Goal: Check status: Check status

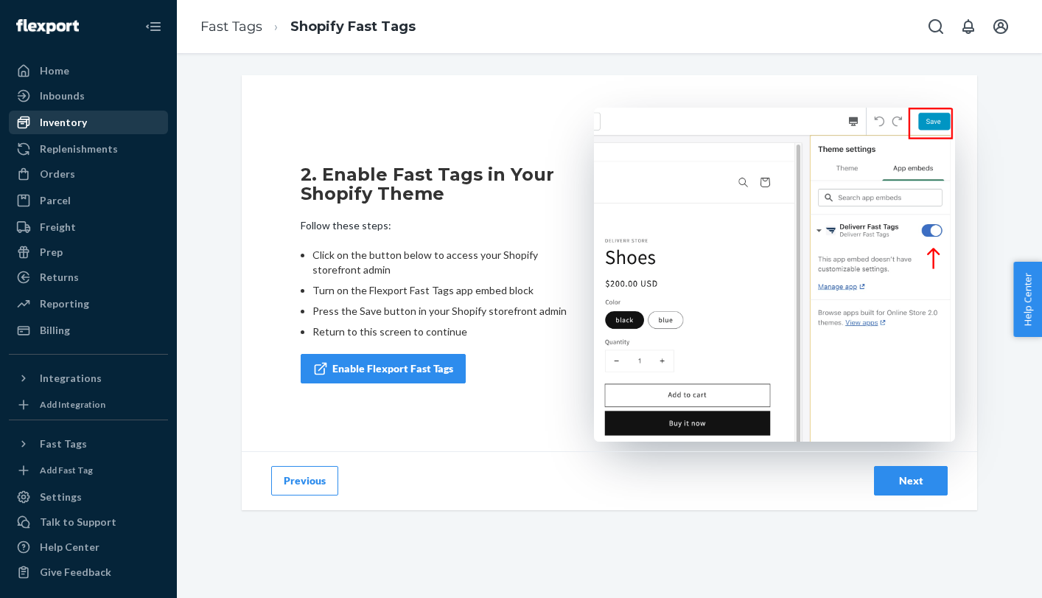
click at [118, 125] on div "Inventory" at bounding box center [88, 122] width 156 height 21
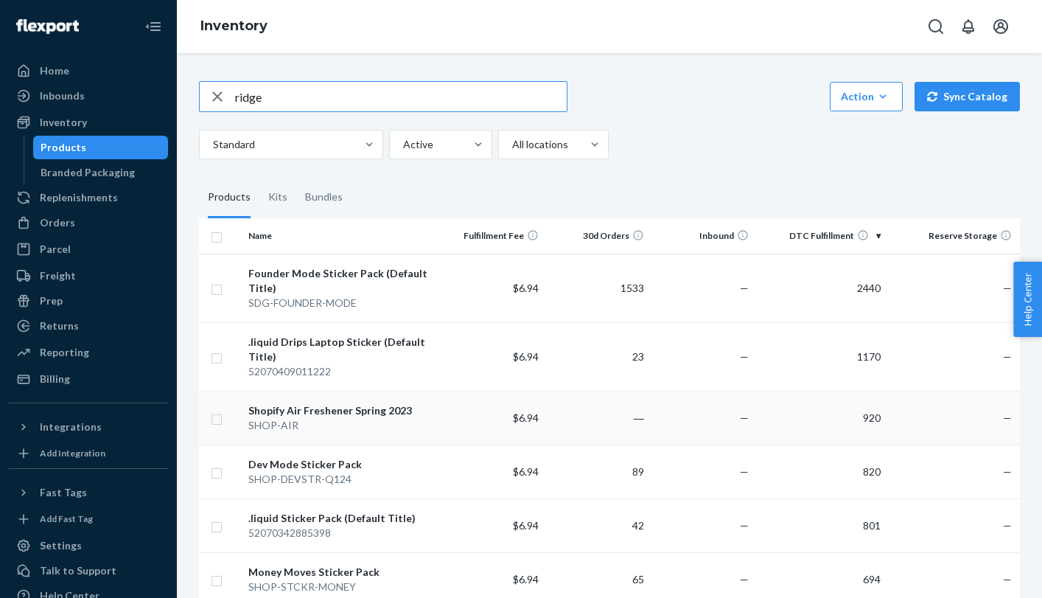
type input "ridge"
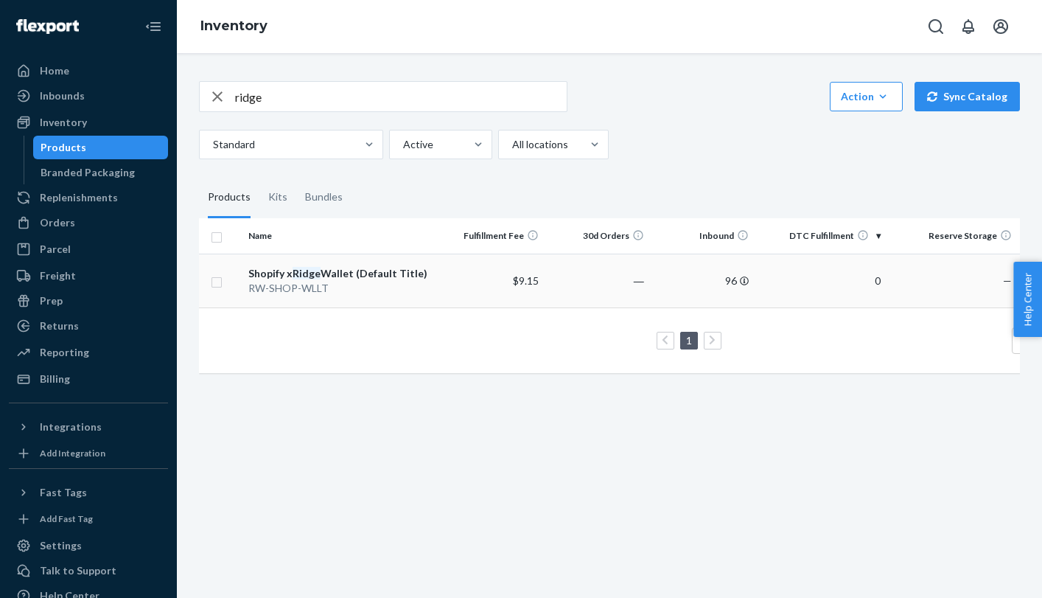
click at [293, 276] on em "Ridge" at bounding box center [307, 273] width 28 height 13
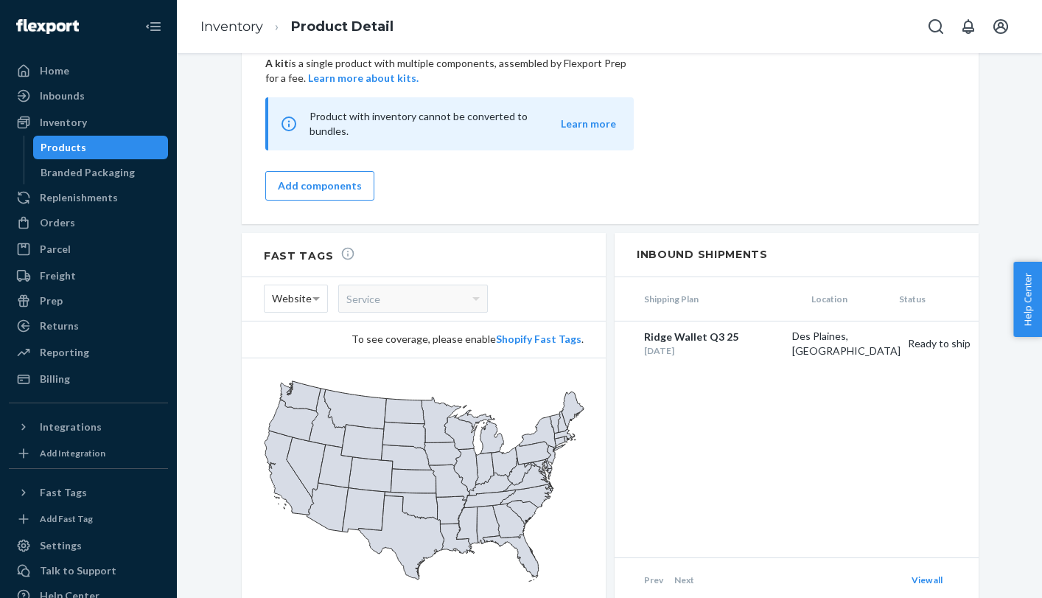
scroll to position [1116, 0]
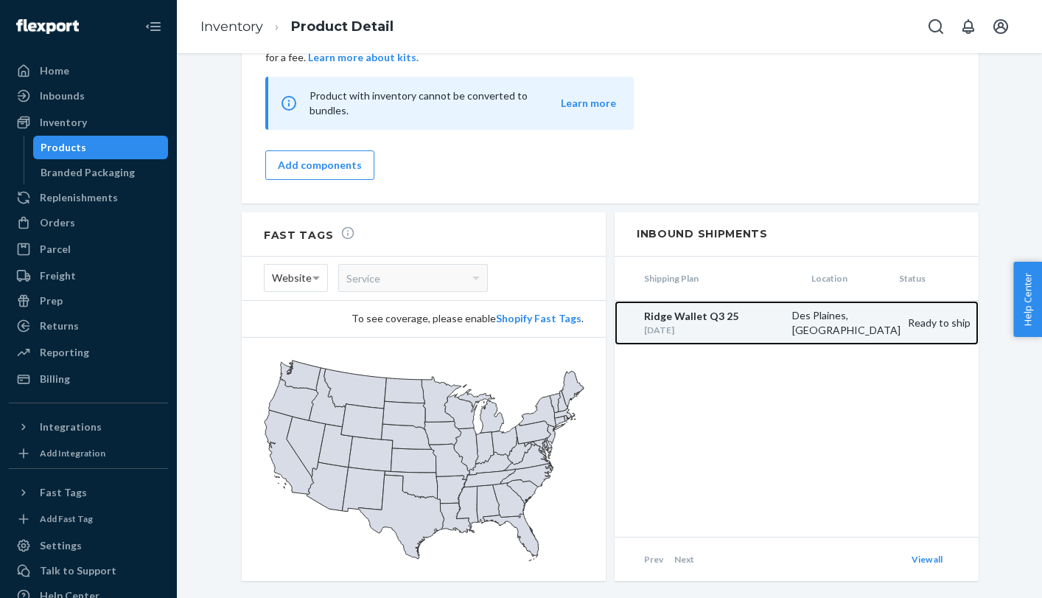
click at [925, 315] on div "Ready to ship" at bounding box center [940, 322] width 78 height 15
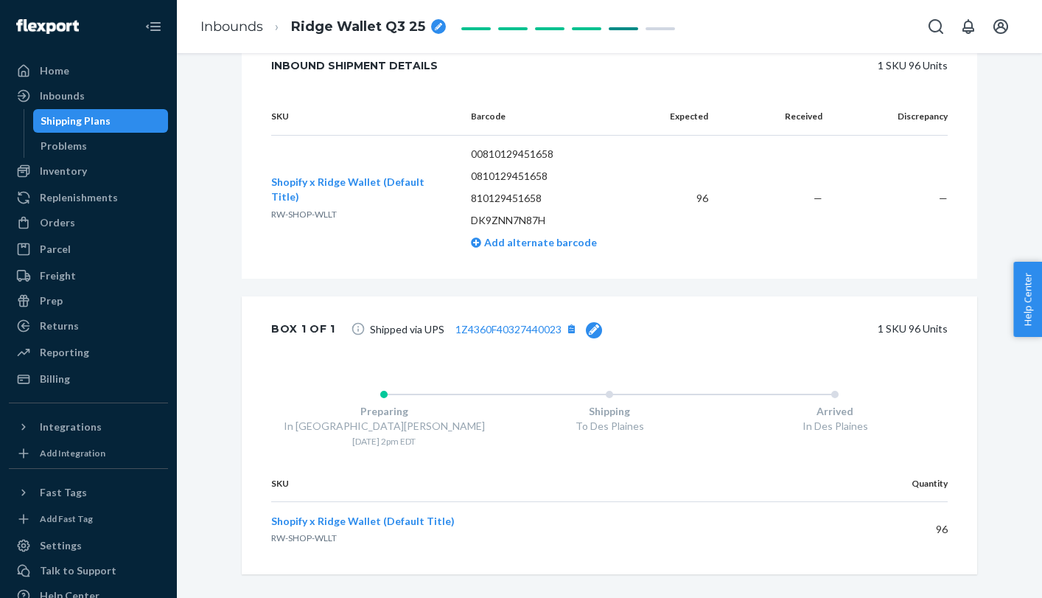
scroll to position [363, 0]
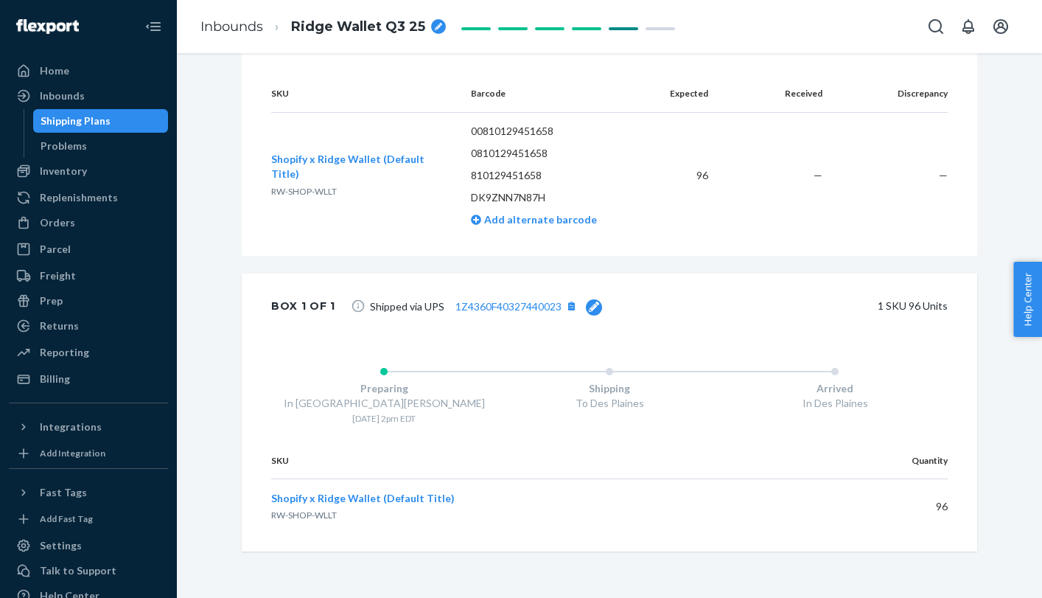
click at [1019, 314] on span "Help Center" at bounding box center [1028, 299] width 29 height 75
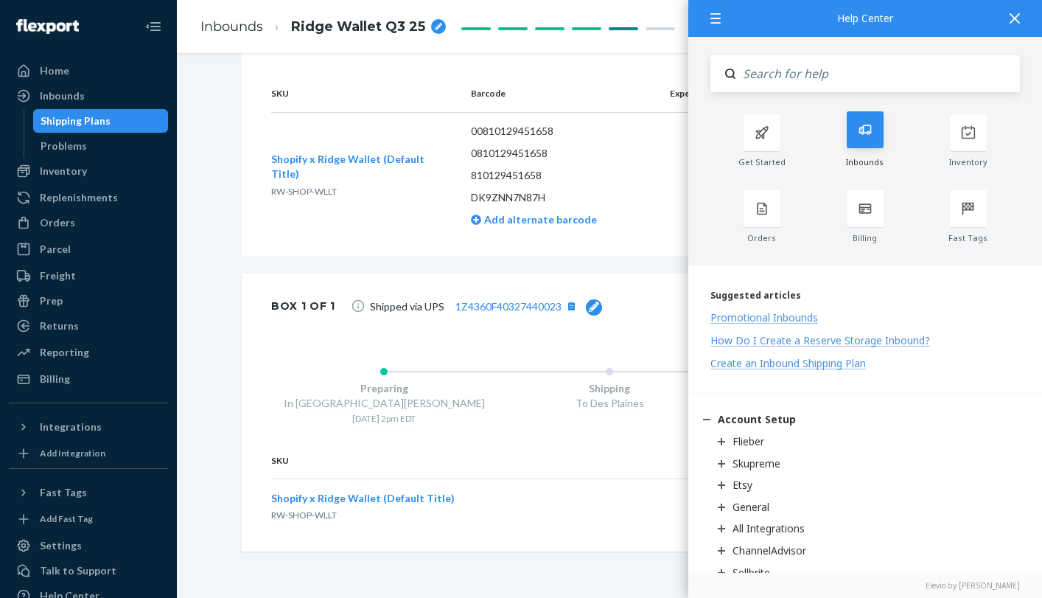
click at [858, 131] on icon at bounding box center [865, 129] width 15 height 15
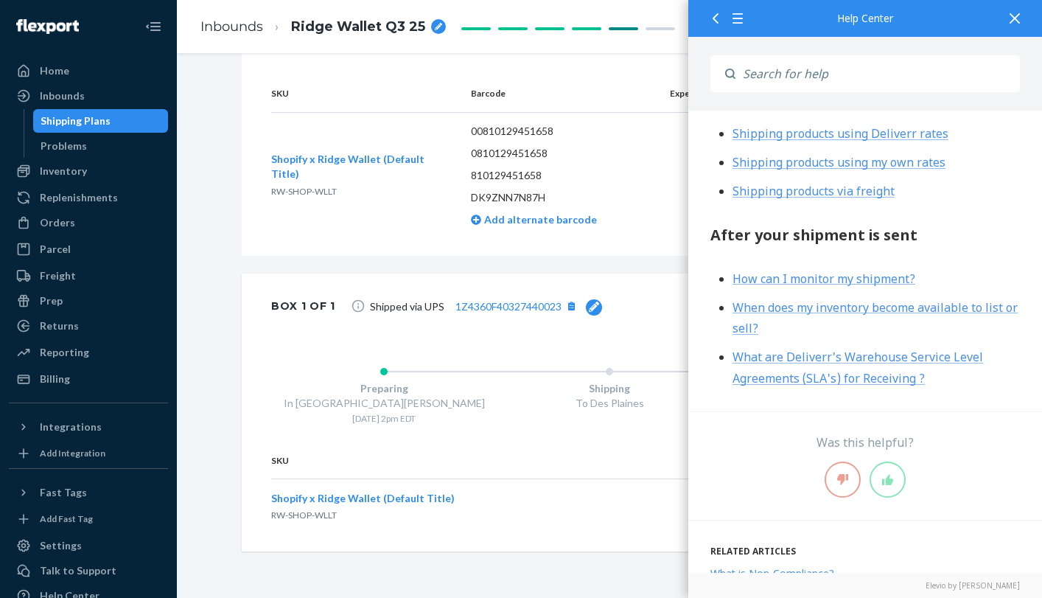
scroll to position [907, 0]
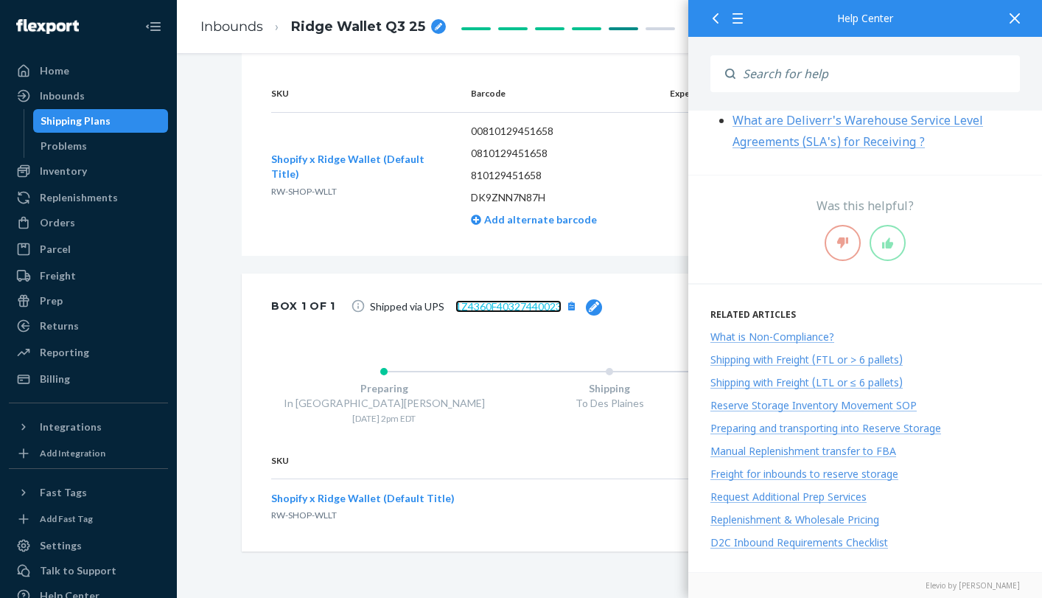
click at [538, 308] on link "1Z4360F40327440023" at bounding box center [509, 306] width 106 height 13
